Goal: Navigation & Orientation: Find specific page/section

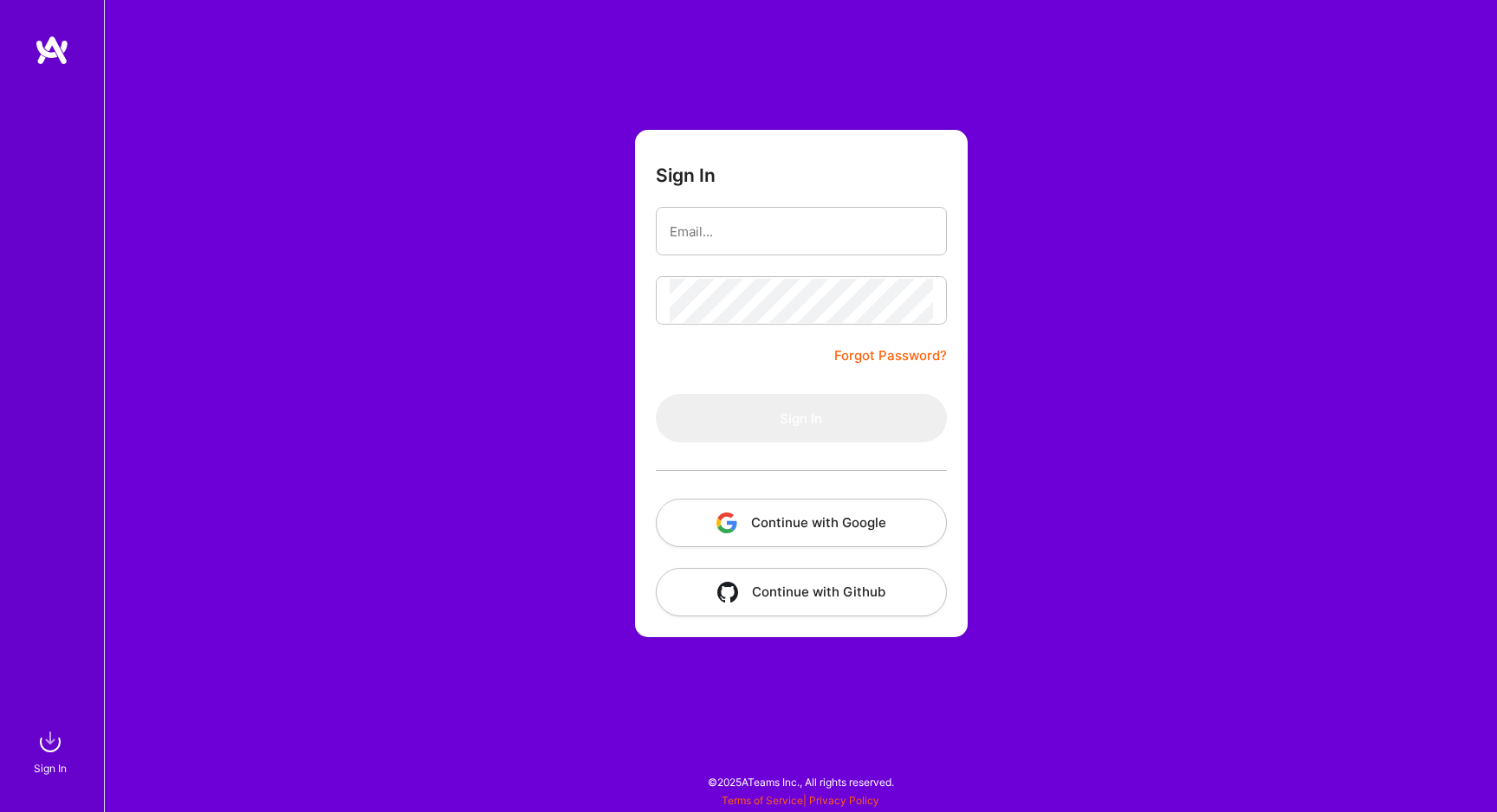
click at [783, 526] on button "Continue with Google" at bounding box center [800, 522] width 291 height 48
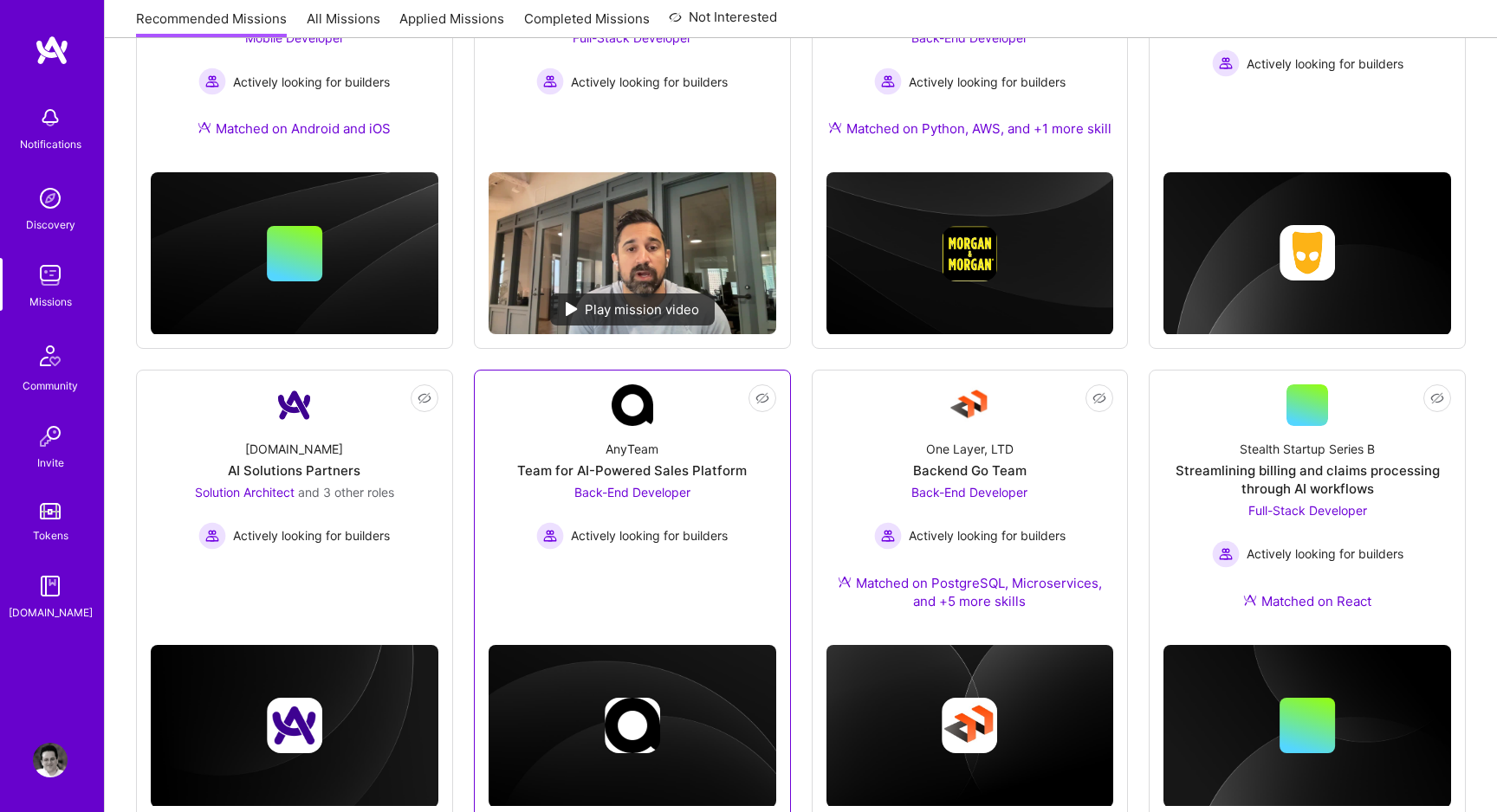
scroll to position [445, 0]
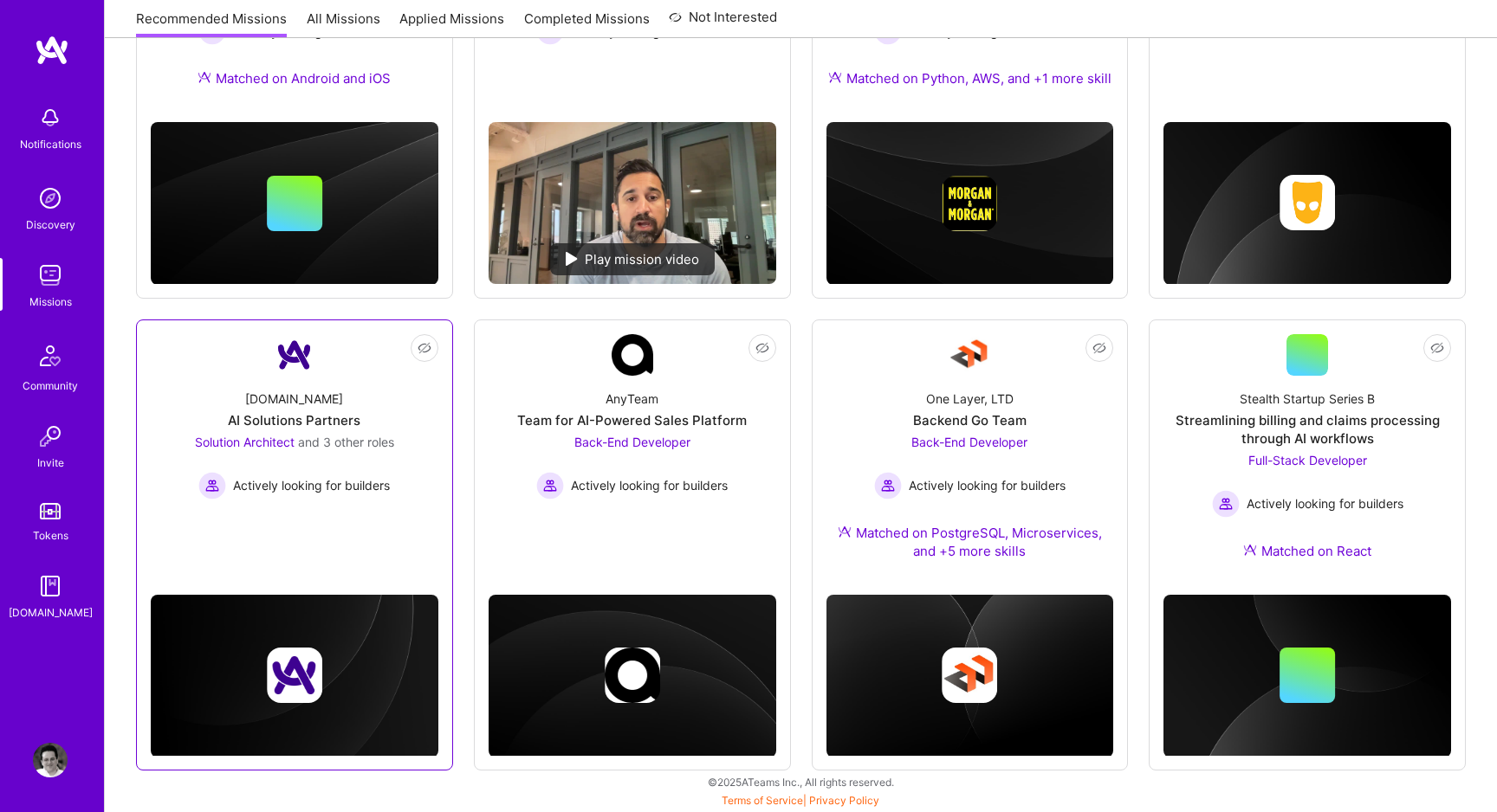
click at [355, 447] on span "and 3 other roles" at bounding box center [347, 442] width 97 height 15
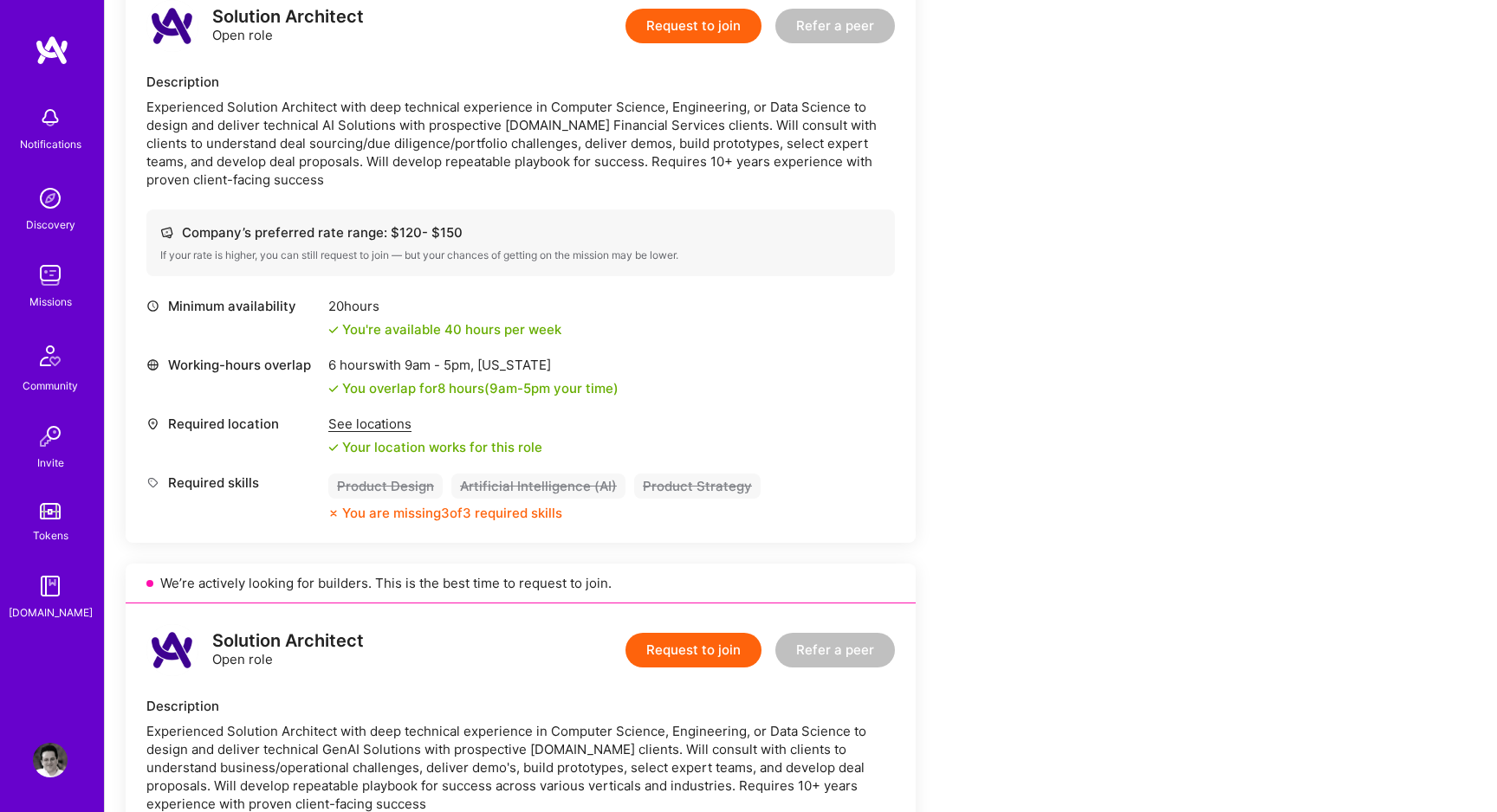
scroll to position [1715, 0]
